Goal: Navigation & Orientation: Find specific page/section

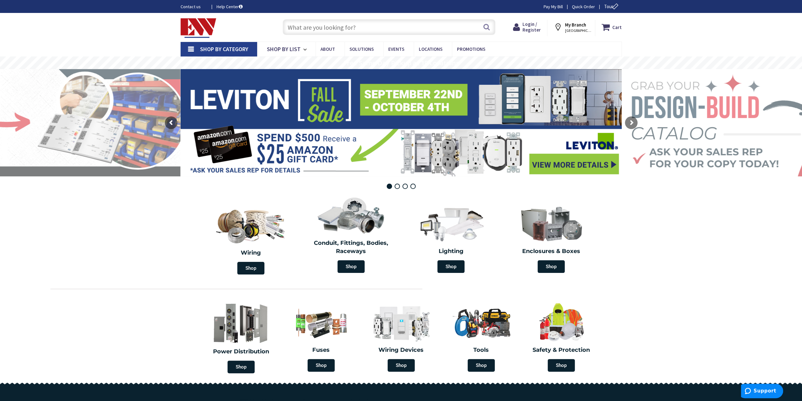
click at [580, 30] on span "STAMFORD, CT" at bounding box center [578, 30] width 27 height 5
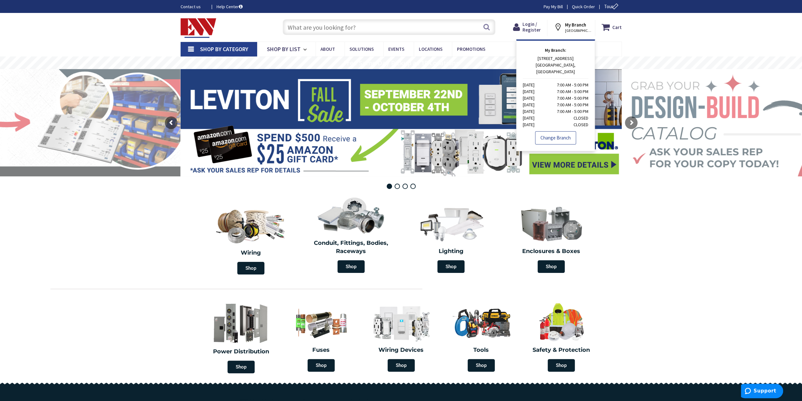
click at [562, 131] on link "Change Branch" at bounding box center [555, 137] width 41 height 13
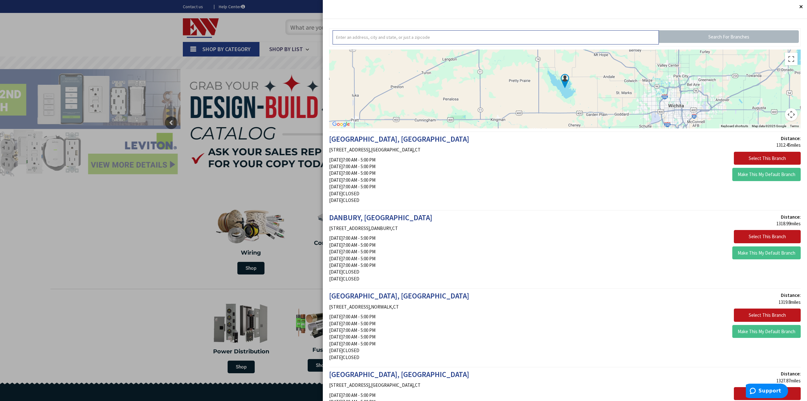
click at [485, 42] on input "text" at bounding box center [495, 37] width 326 height 14
type input "06095"
click at [698, 32] on input "Search For Branches" at bounding box center [729, 36] width 140 height 13
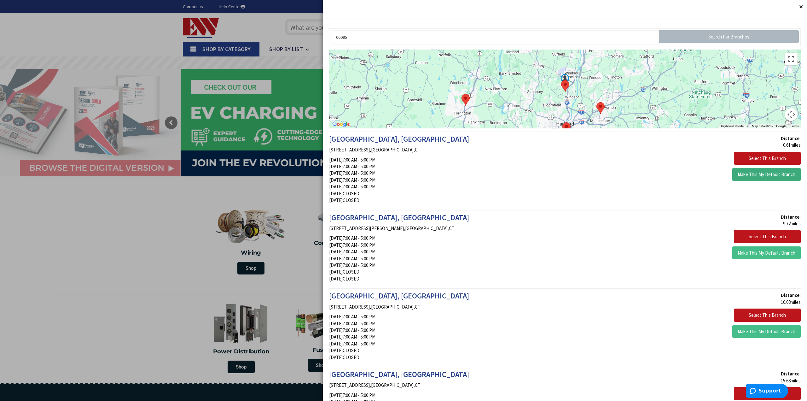
click at [765, 174] on button "Make This My Default Branch" at bounding box center [766, 174] width 68 height 13
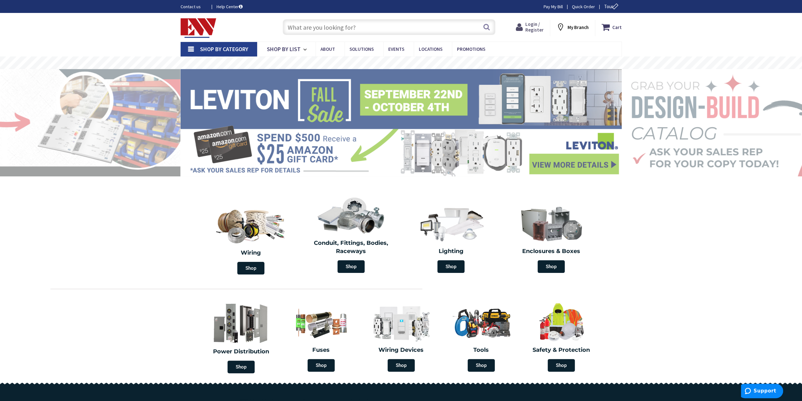
click at [531, 30] on span "Login / Register" at bounding box center [534, 27] width 18 height 12
